Goal: Task Accomplishment & Management: Complete application form

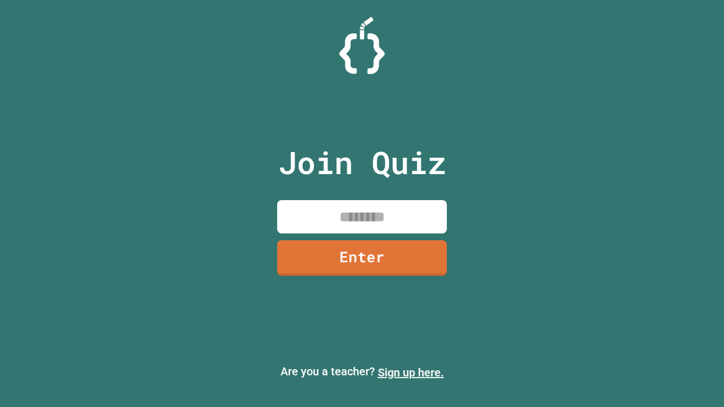
click at [411, 373] on link "Sign up here." at bounding box center [411, 373] width 66 height 14
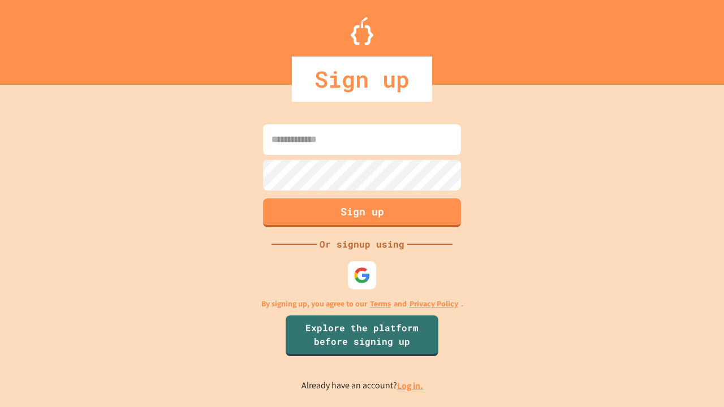
click at [411, 386] on link "Log in." at bounding box center [410, 386] width 26 height 12
